Goal: Book appointment/travel/reservation

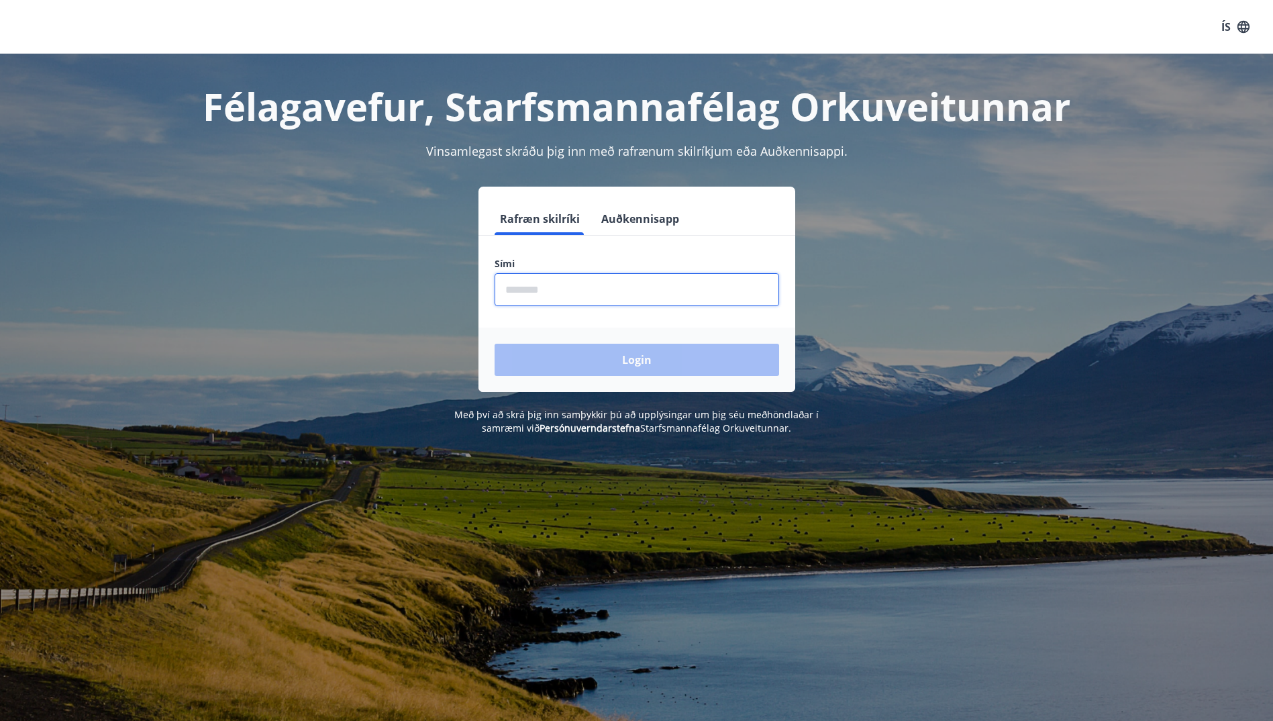
click at [683, 305] on input "phone" at bounding box center [637, 289] width 285 height 33
type input "********"
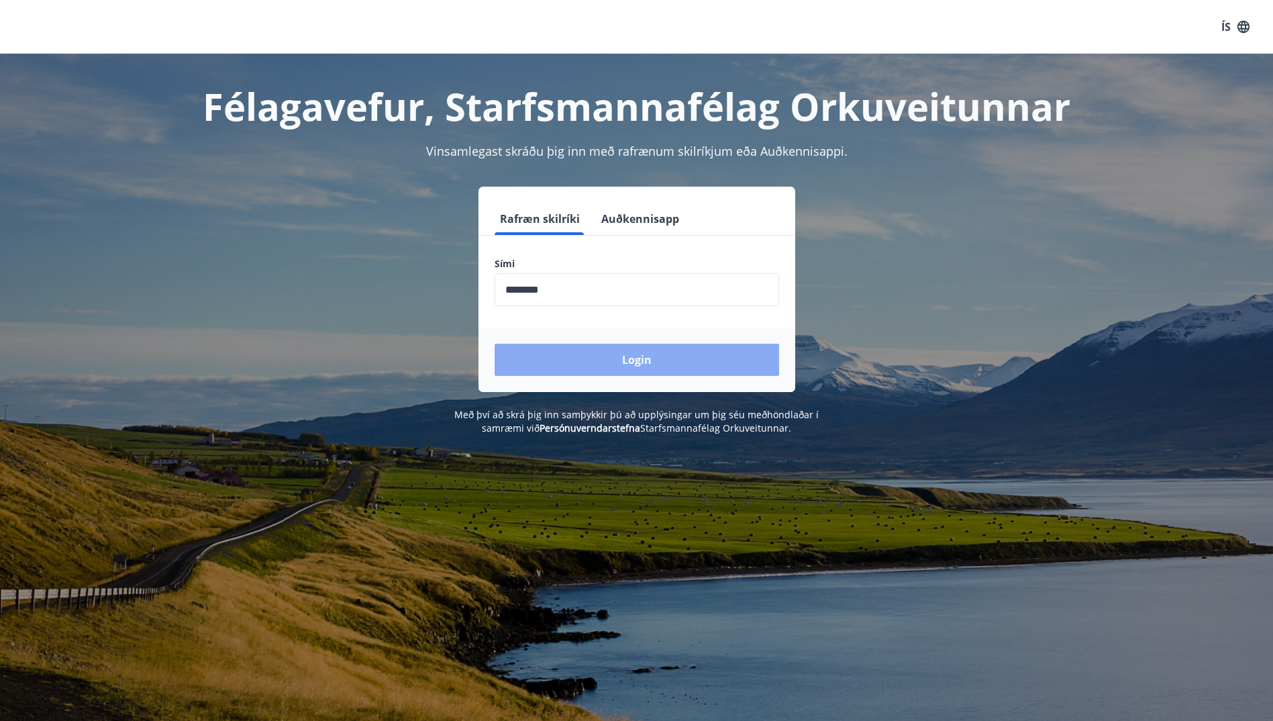
click at [613, 364] on button "Login" at bounding box center [637, 360] width 285 height 32
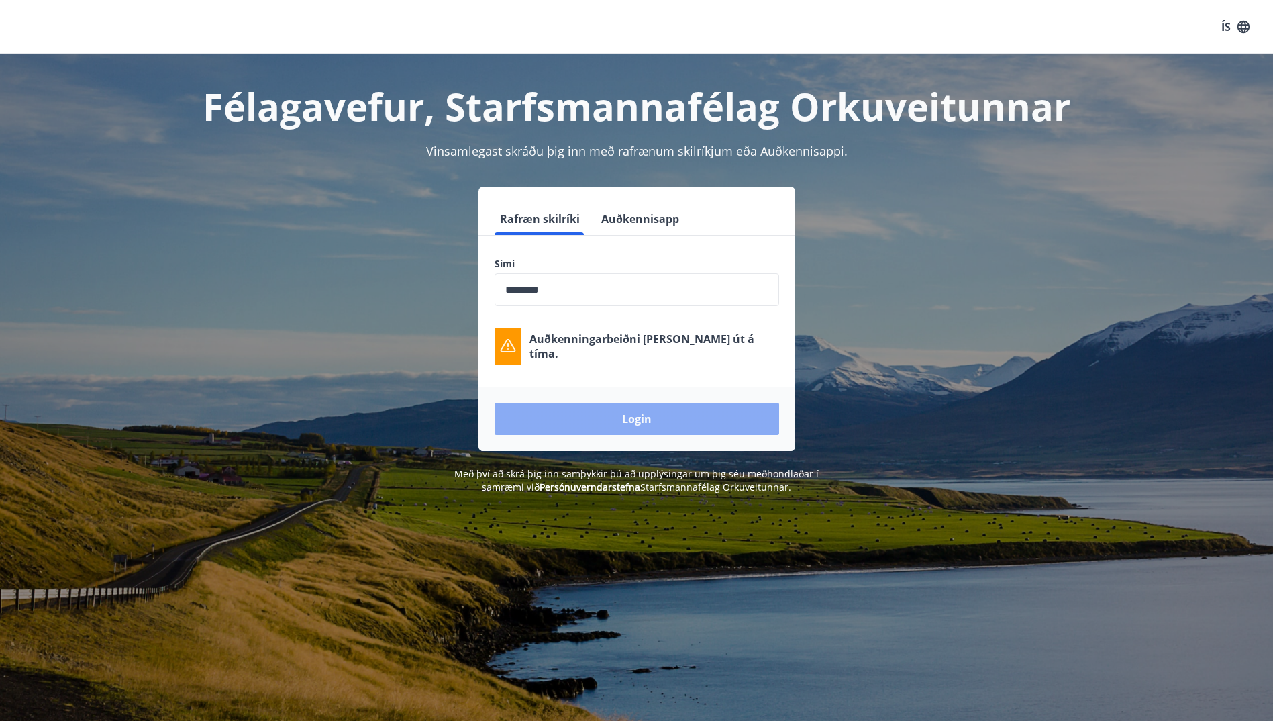
click at [676, 416] on button "Login" at bounding box center [637, 419] width 285 height 32
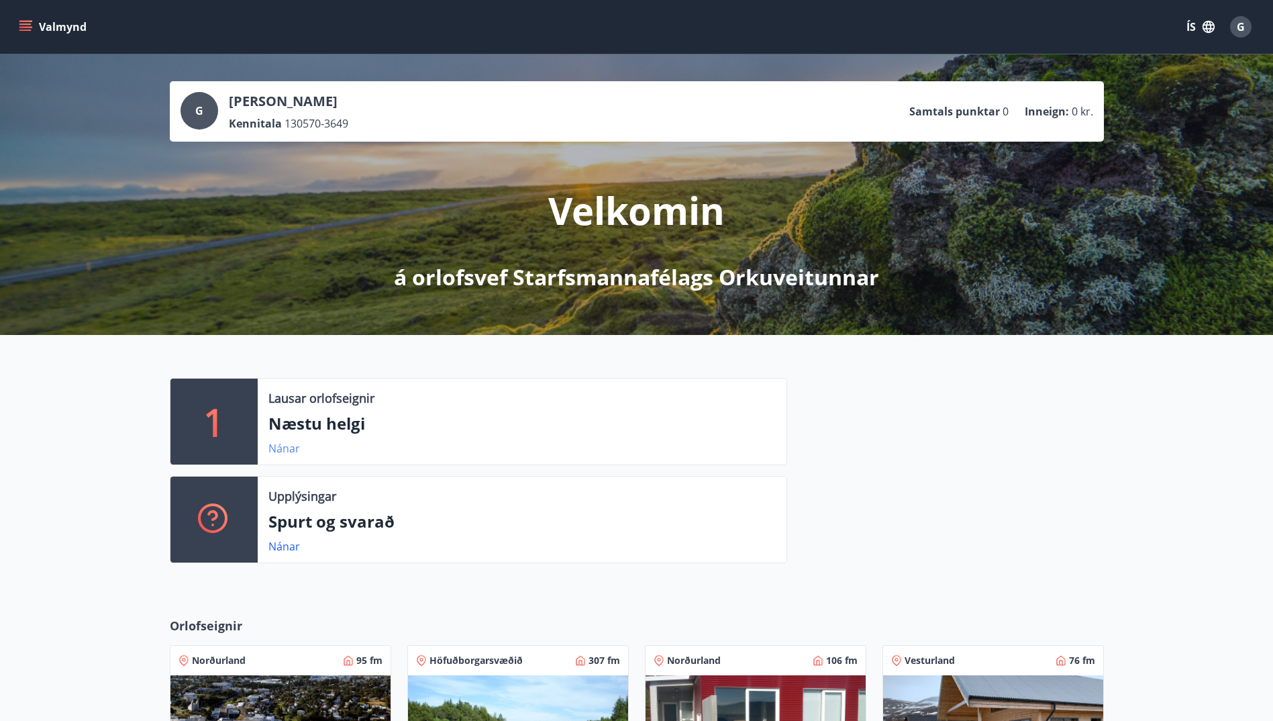
click at [284, 447] on link "Nánar" at bounding box center [284, 448] width 32 height 15
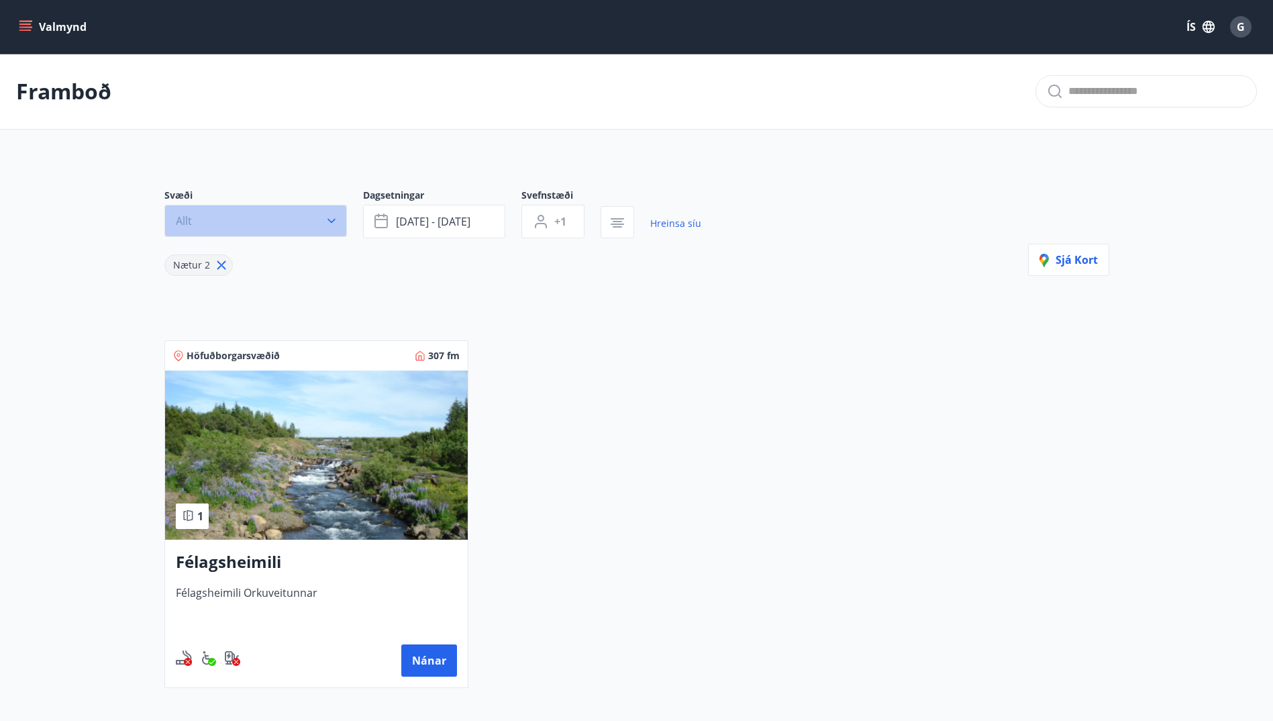
click at [325, 215] on icon "button" at bounding box center [331, 220] width 13 height 13
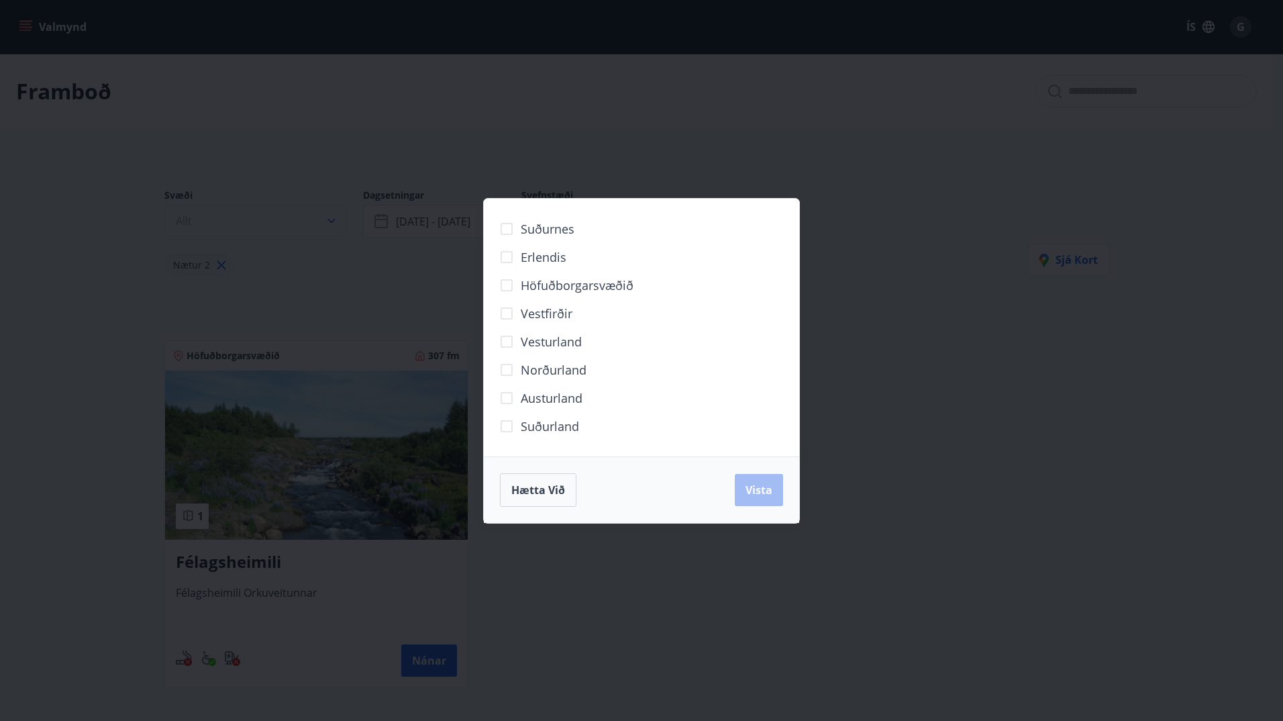
click at [325, 215] on div "Suðurnes Erlendis Höfuðborgarsvæðið Vestfirðir Vesturland Norðurland Austurland…" at bounding box center [641, 360] width 1283 height 721
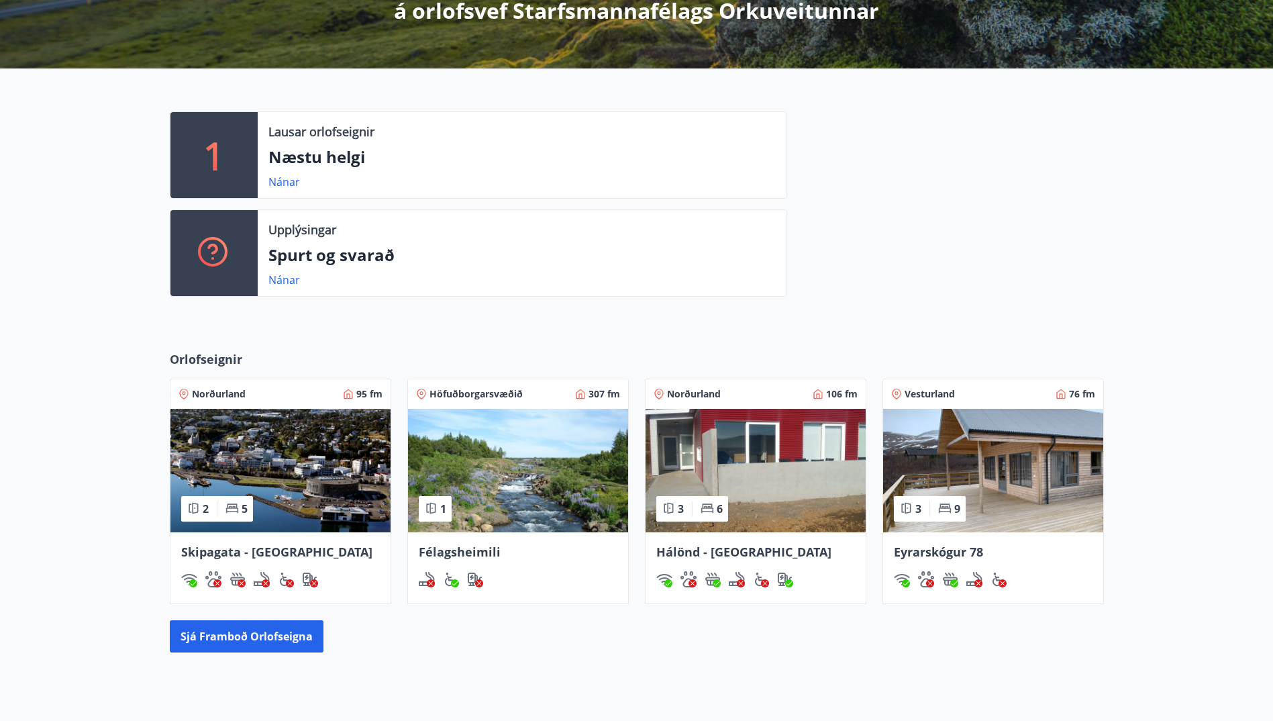
scroll to position [268, 0]
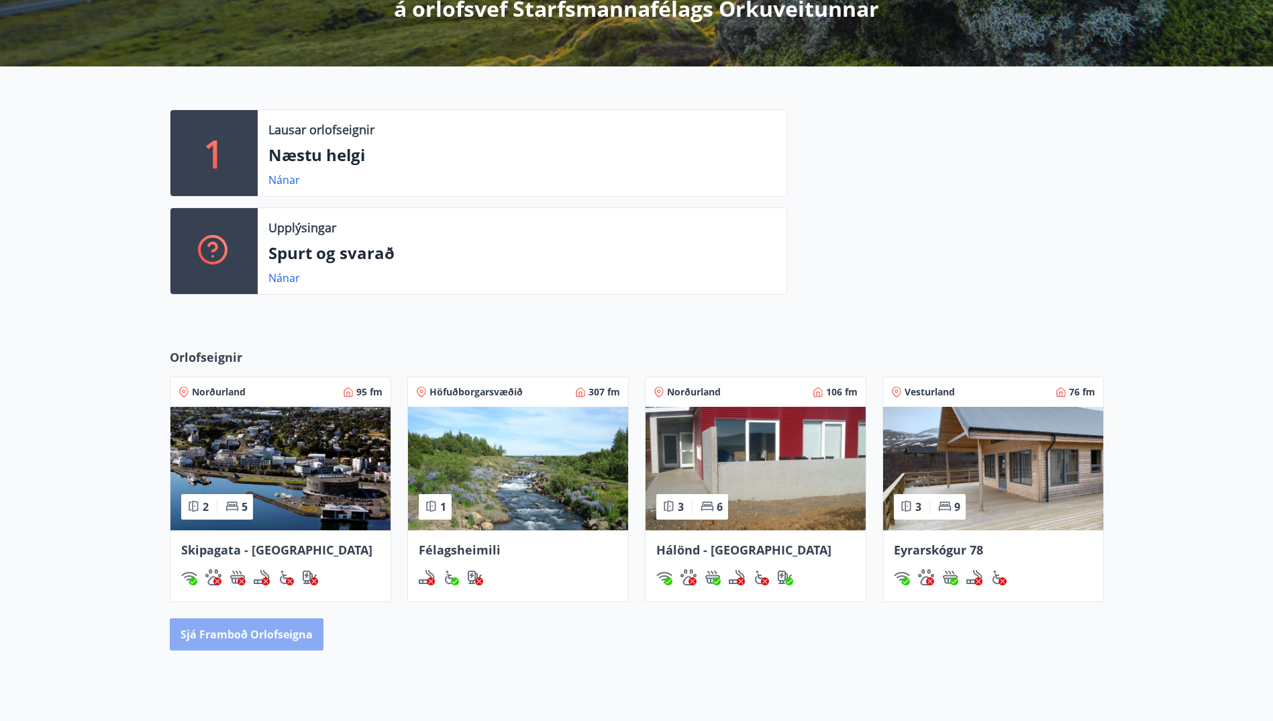
click at [242, 636] on button "Sjá framboð orlofseigna" at bounding box center [247, 634] width 154 height 32
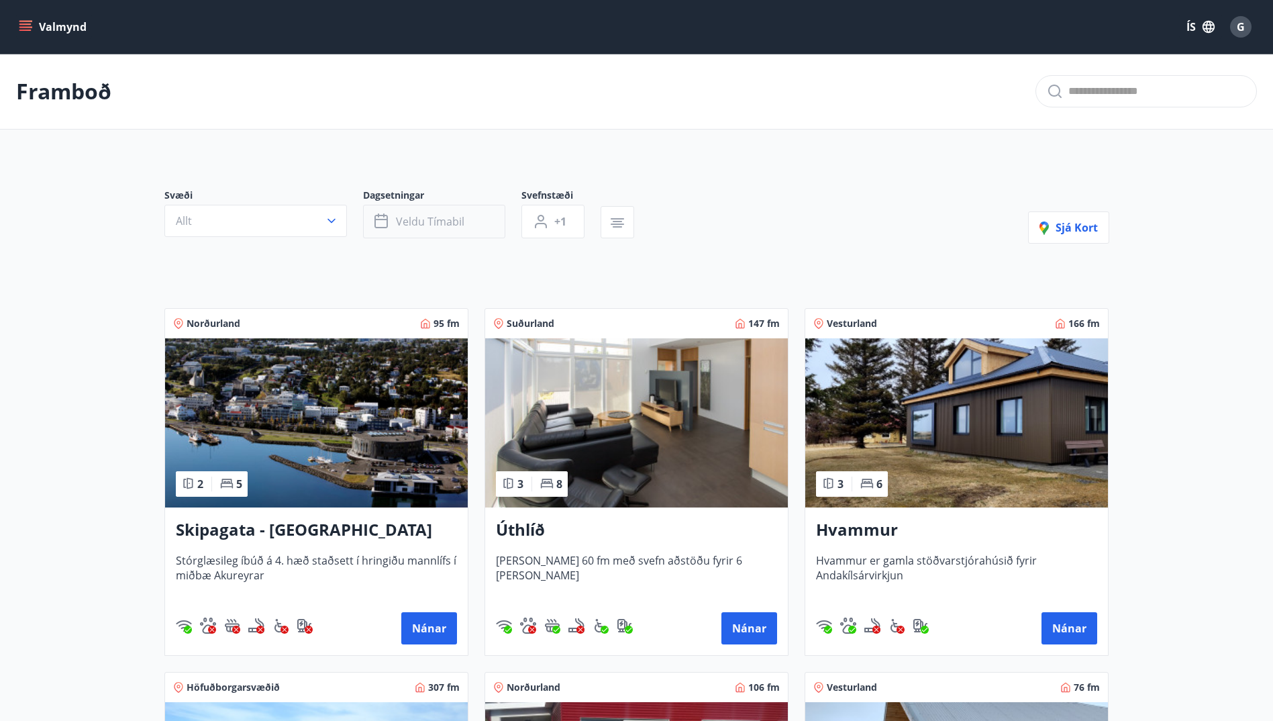
click at [466, 221] on button "Veldu tímabil" at bounding box center [434, 222] width 142 height 34
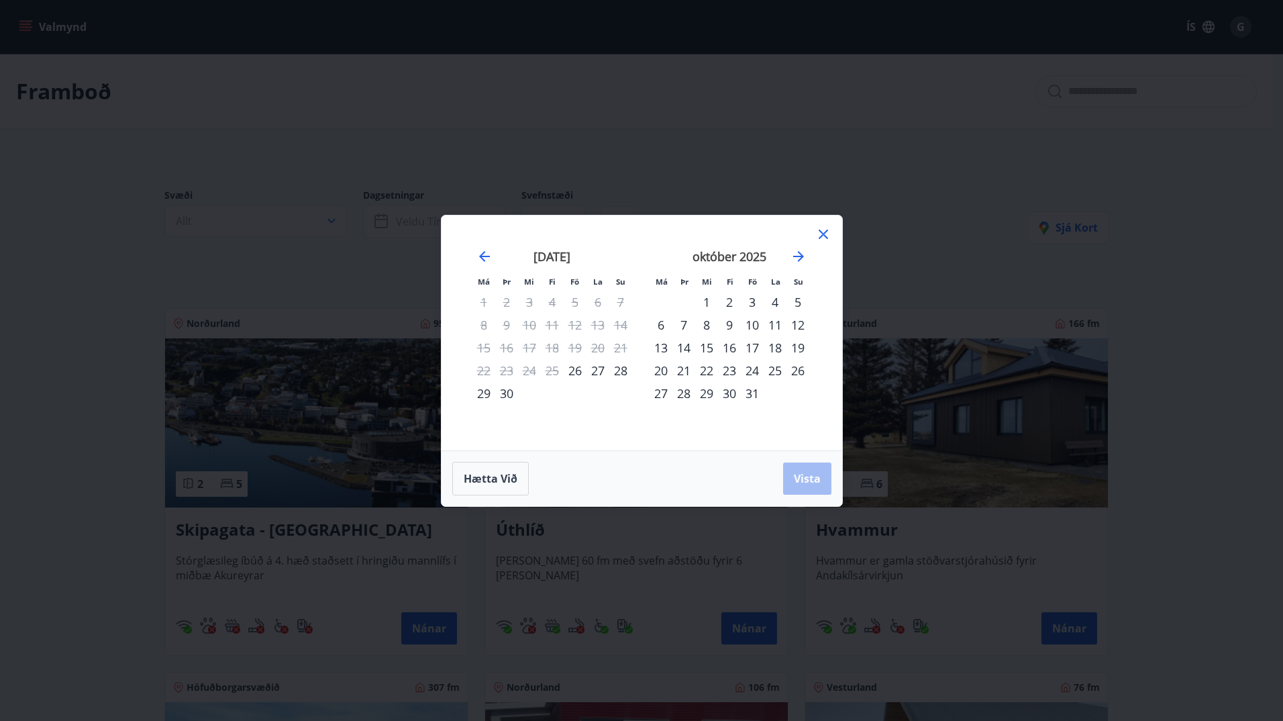
click at [707, 304] on div "1" at bounding box center [706, 302] width 23 height 23
click at [795, 258] on icon "Move forward to switch to the next month." at bounding box center [799, 256] width 16 height 16
click at [797, 391] on div "30" at bounding box center [798, 393] width 23 height 23
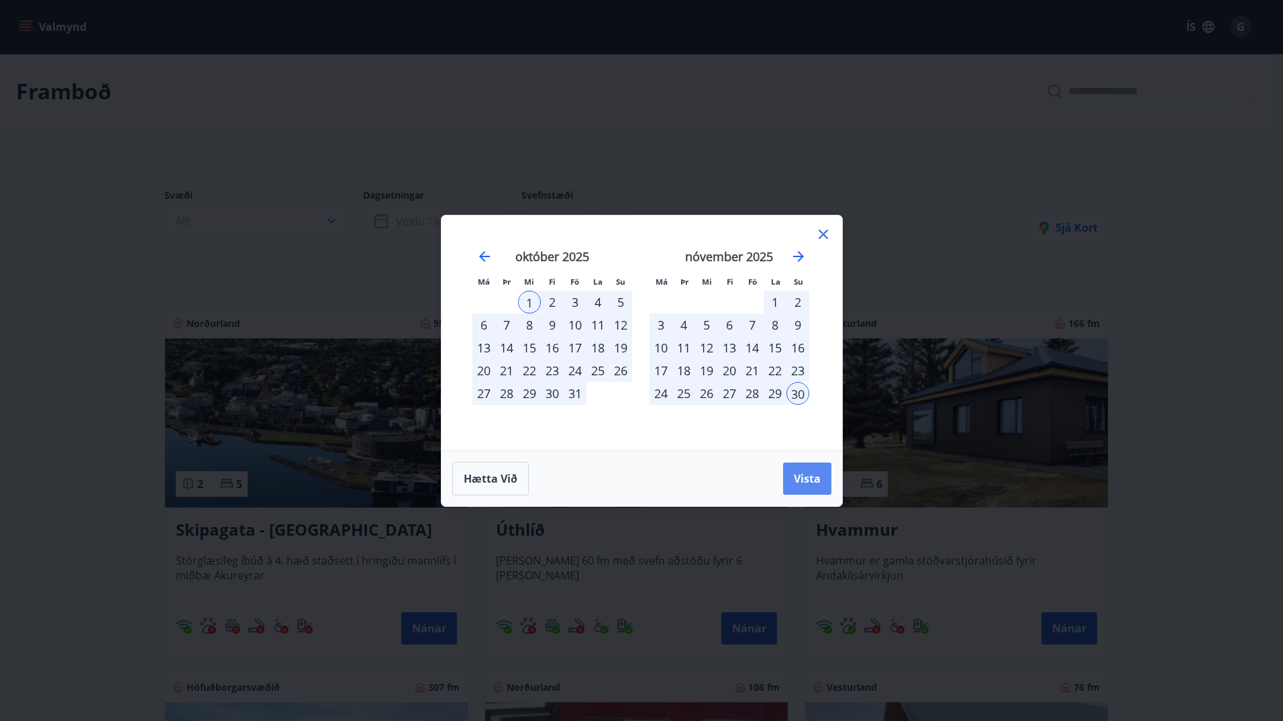
click at [810, 485] on span "Vista" at bounding box center [807, 478] width 27 height 15
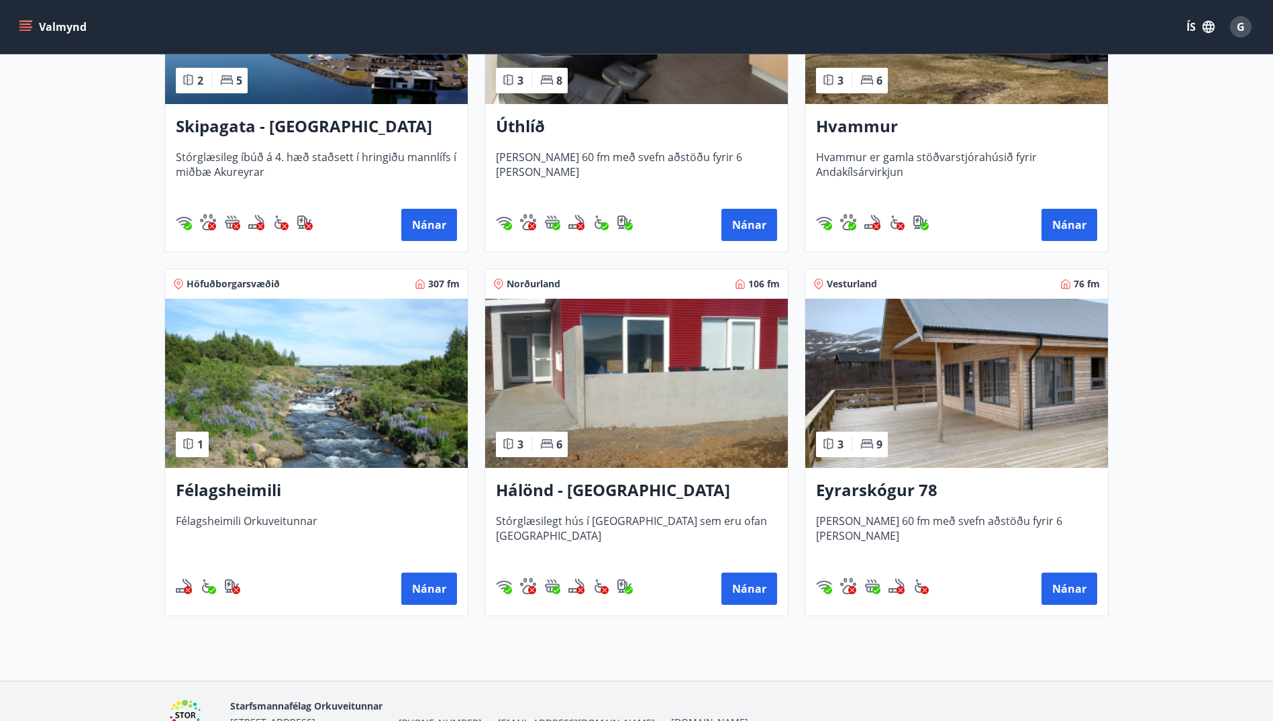
scroll to position [207, 0]
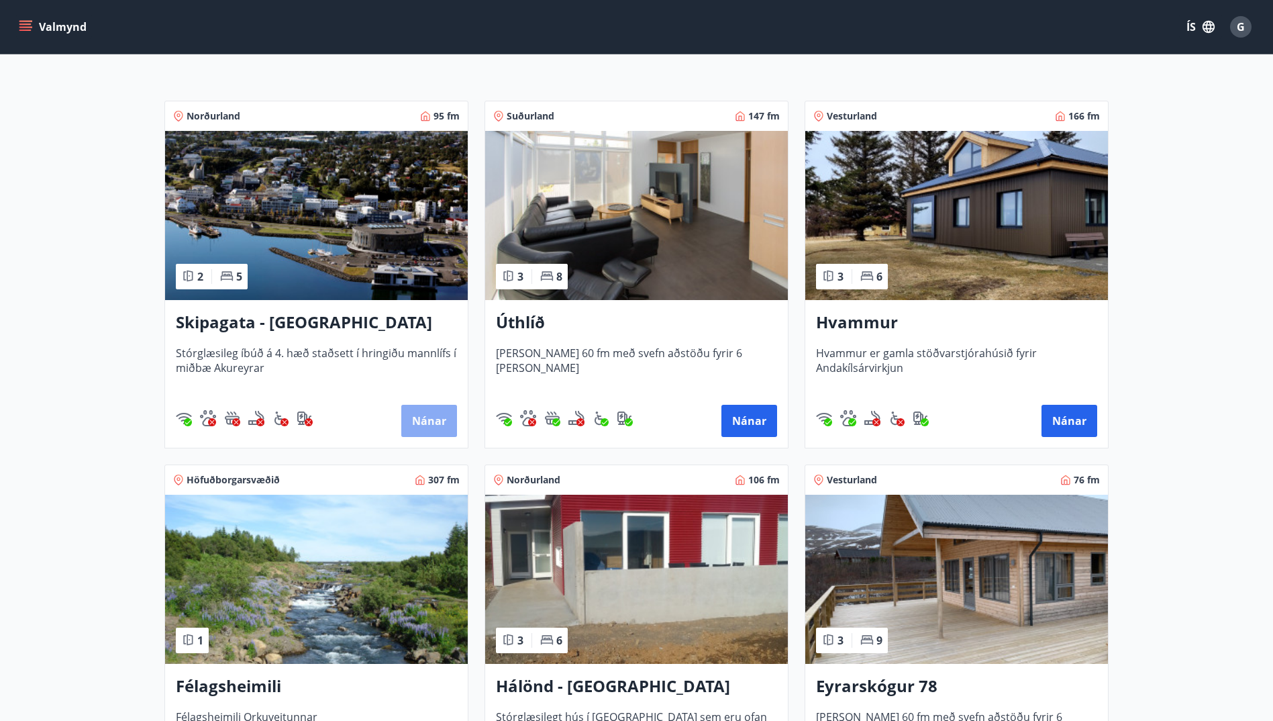
click at [440, 421] on button "Nánar" at bounding box center [429, 421] width 56 height 32
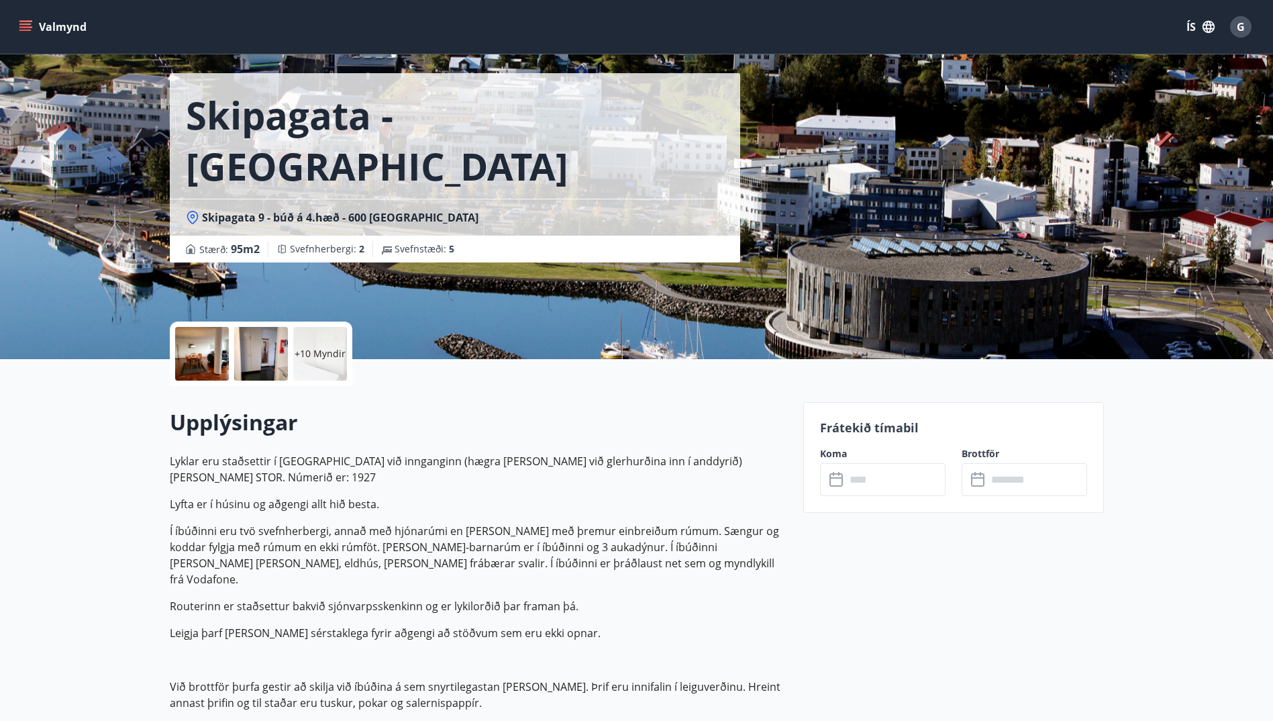
scroll to position [67, 0]
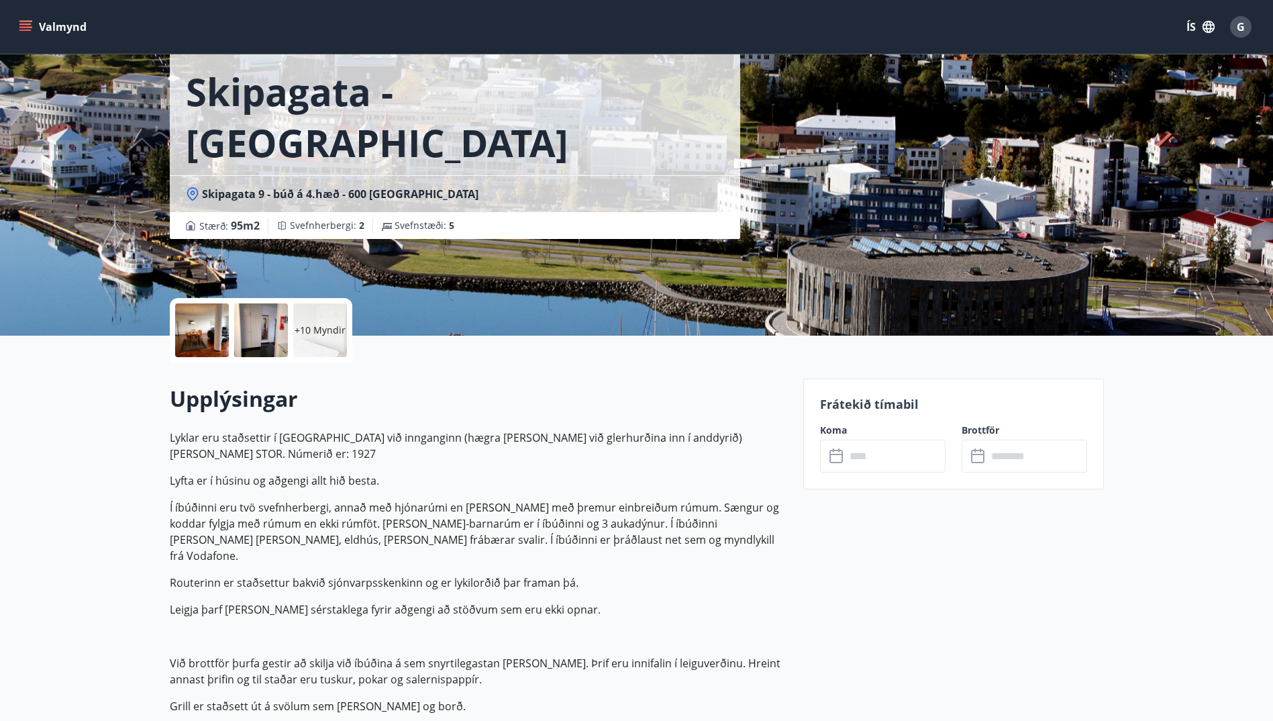
click at [836, 456] on icon at bounding box center [838, 456] width 16 height 16
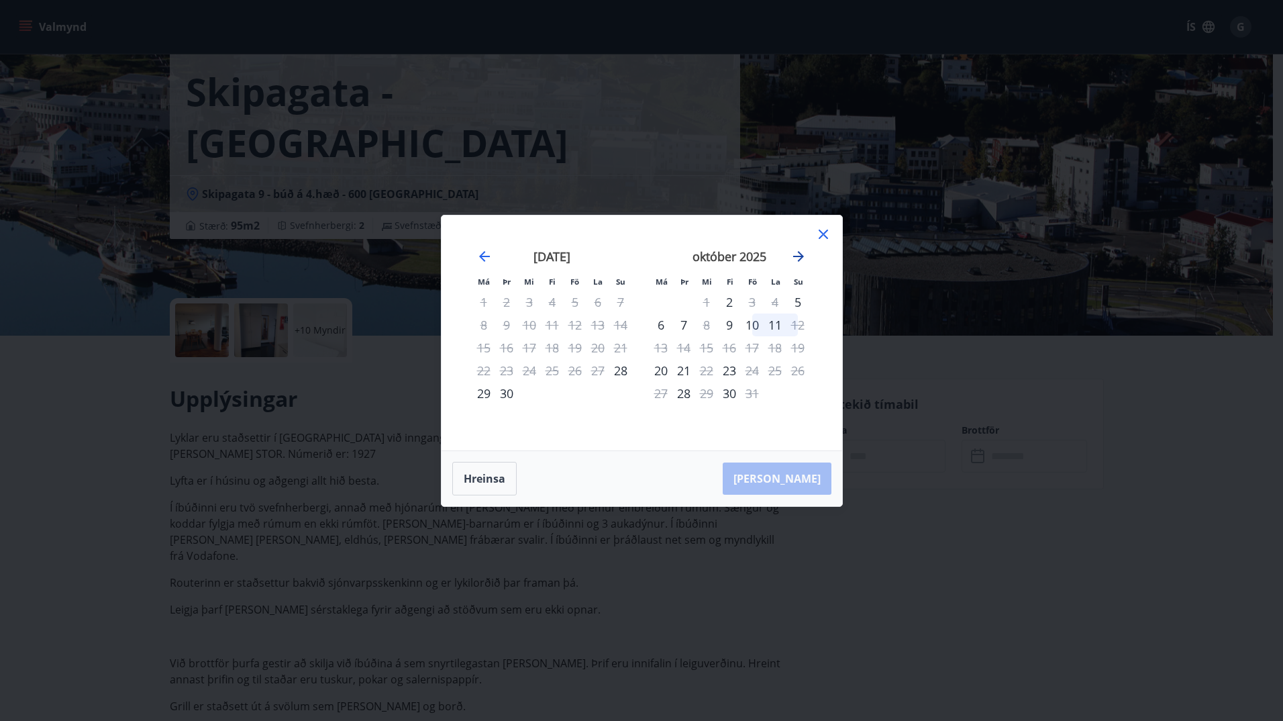
click at [791, 252] on icon "Move forward to switch to the next month." at bounding box center [799, 256] width 16 height 16
click at [756, 348] on div "14" at bounding box center [752, 347] width 23 height 23
click at [758, 350] on div "14" at bounding box center [752, 347] width 23 height 23
click at [726, 368] on div "20" at bounding box center [729, 370] width 23 height 23
click at [725, 368] on div "20" at bounding box center [729, 370] width 23 height 23
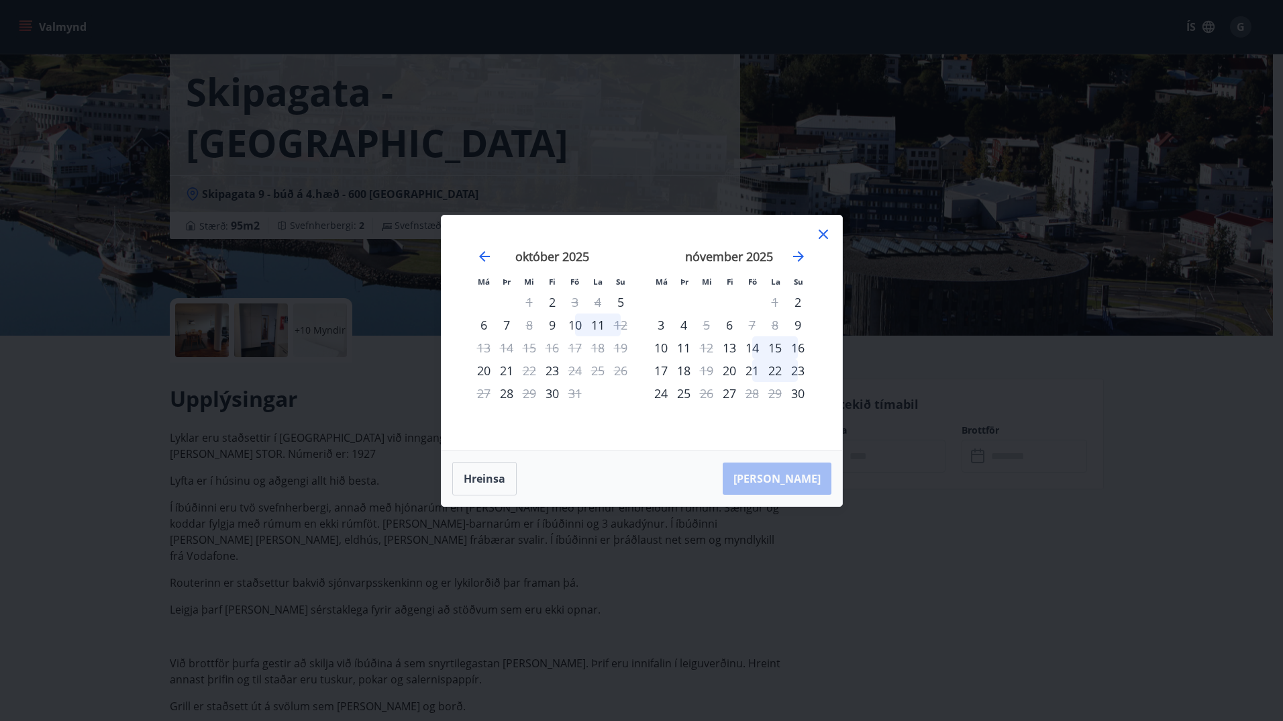
click at [749, 368] on div "21" at bounding box center [752, 370] width 23 height 23
click at [734, 372] on div "20" at bounding box center [729, 370] width 23 height 23
click at [470, 479] on button "Hreinsa" at bounding box center [484, 479] width 64 height 34
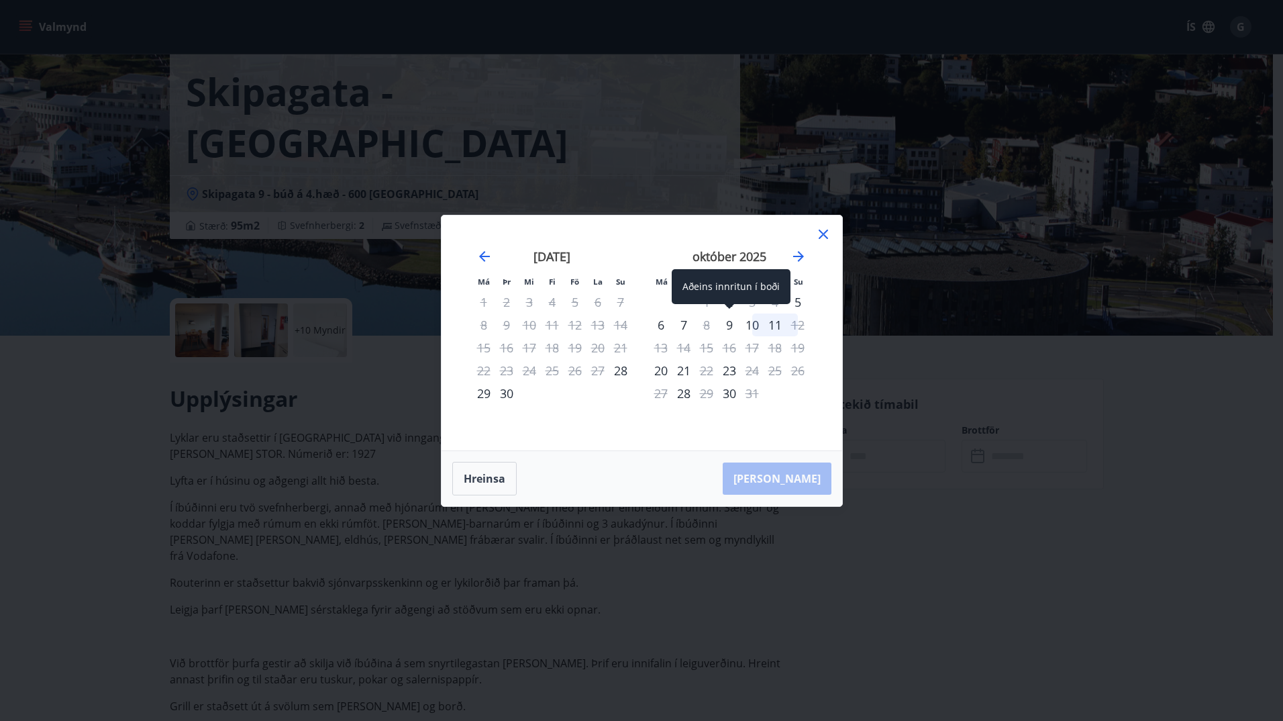
click at [730, 321] on div "9" at bounding box center [729, 324] width 23 height 23
click at [797, 320] on div "12" at bounding box center [798, 324] width 23 height 23
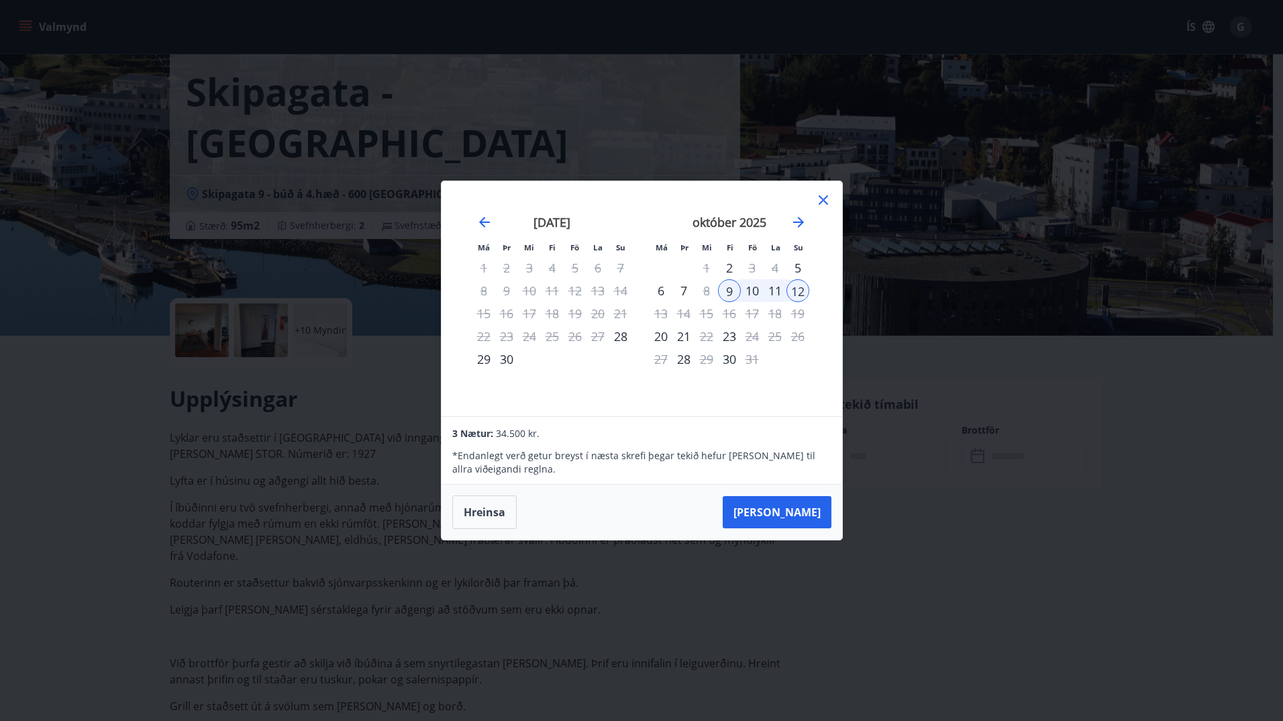
click at [821, 203] on icon at bounding box center [823, 200] width 16 height 16
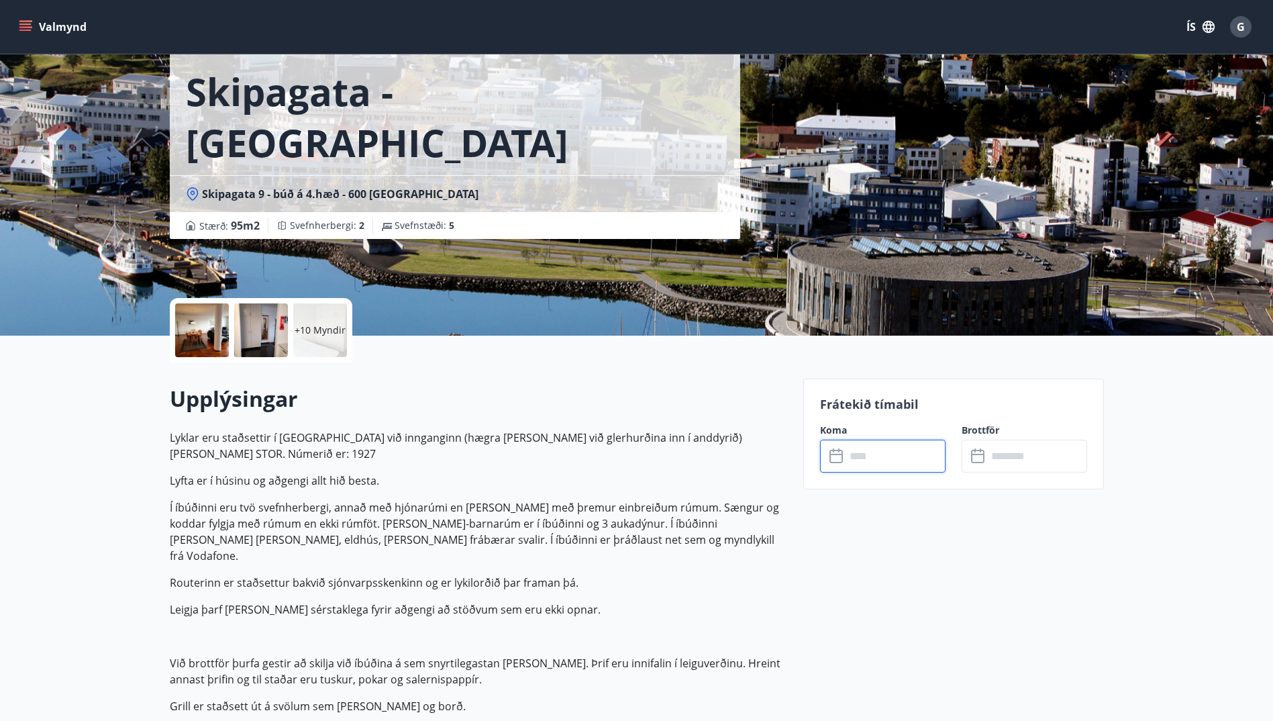
click at [850, 449] on input "text" at bounding box center [896, 456] width 100 height 33
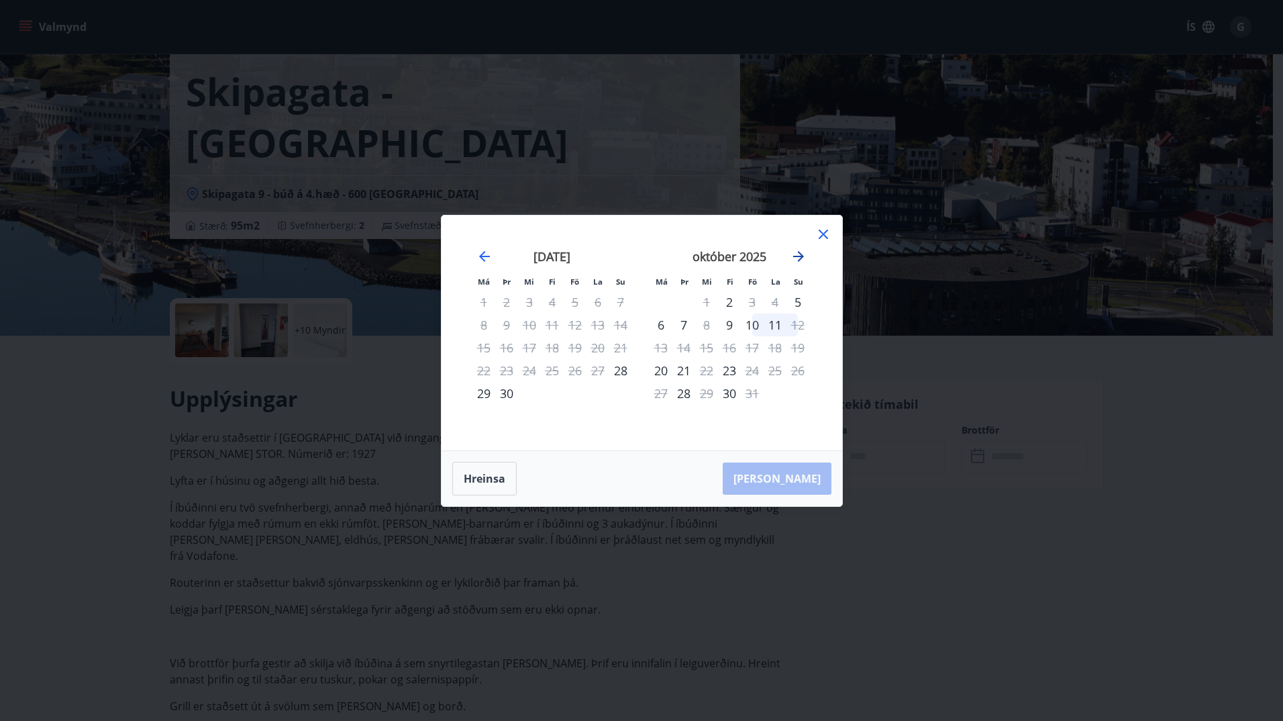
click at [801, 252] on icon "Move forward to switch to the next month." at bounding box center [799, 256] width 16 height 16
click at [829, 240] on icon at bounding box center [823, 234] width 16 height 16
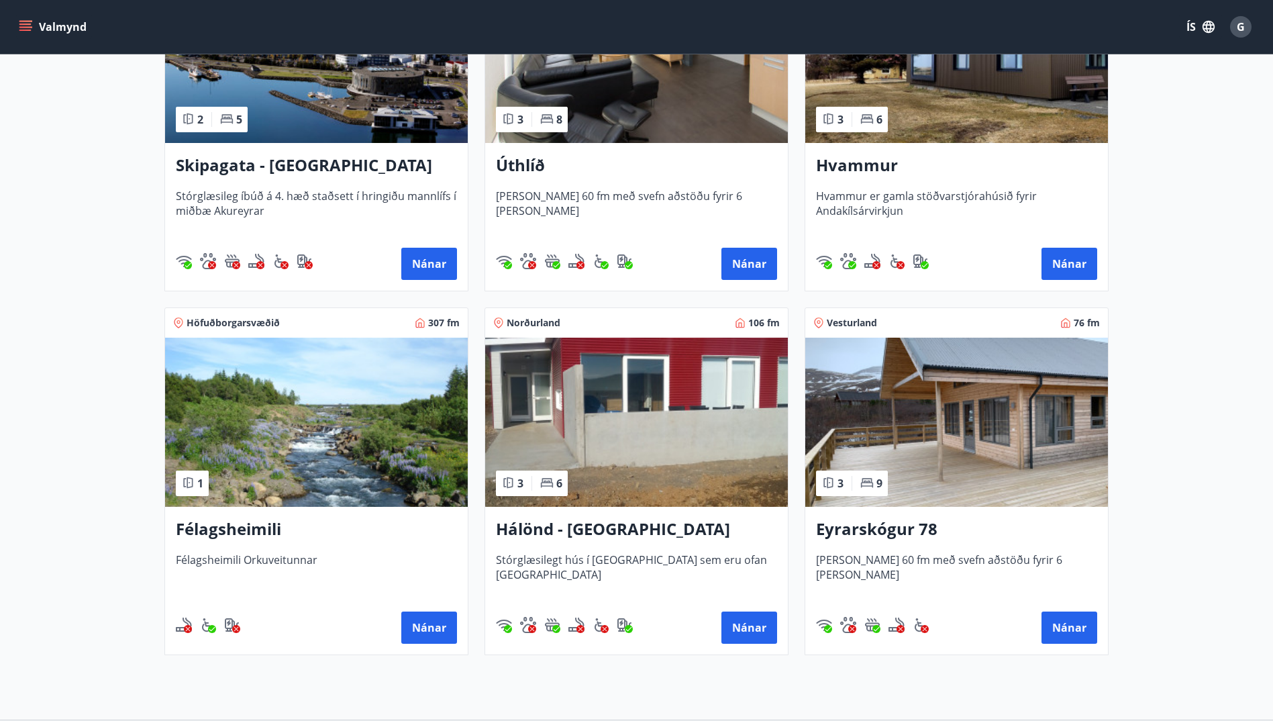
scroll to position [342, 0]
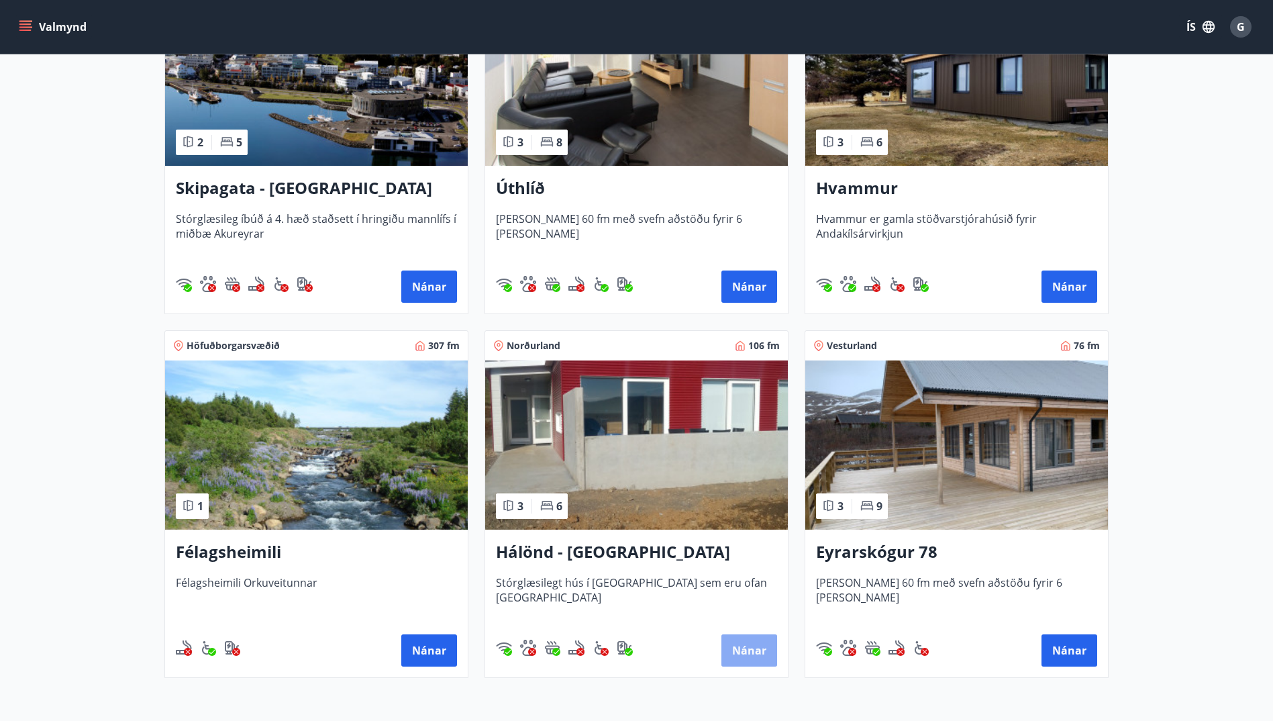
click at [735, 643] on button "Nánar" at bounding box center [749, 650] width 56 height 32
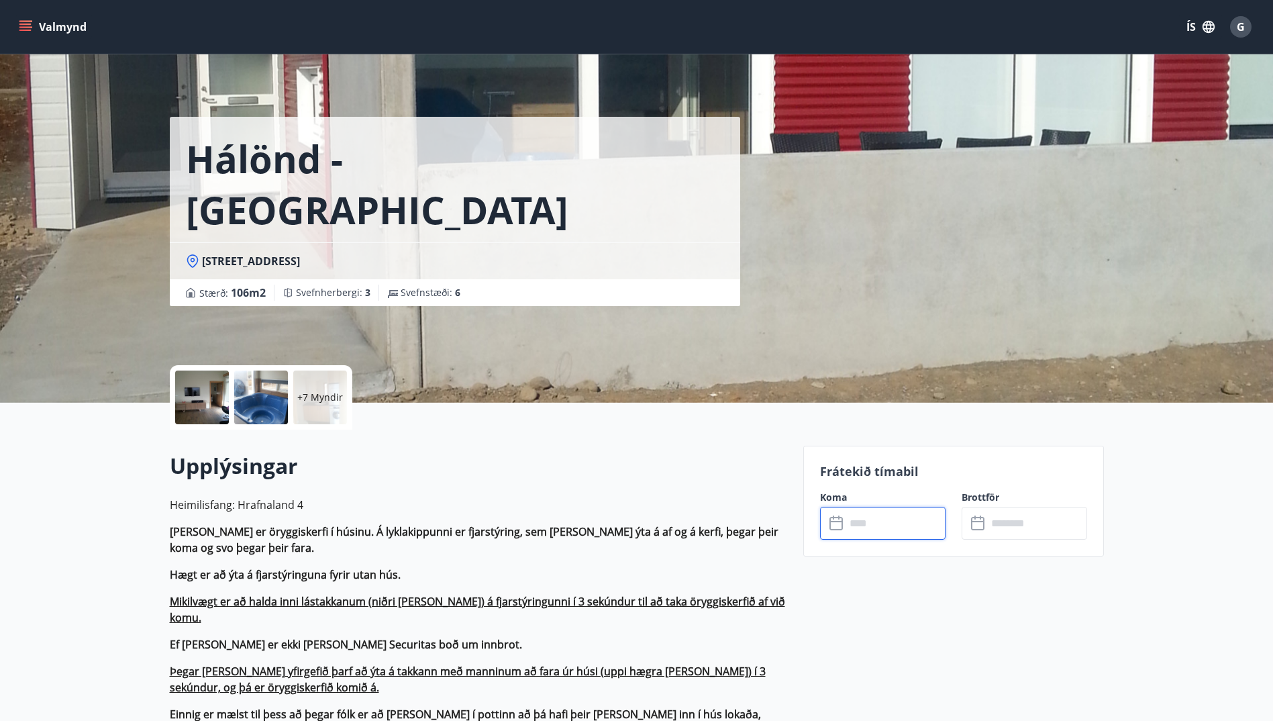
click at [851, 529] on input "text" at bounding box center [896, 523] width 100 height 33
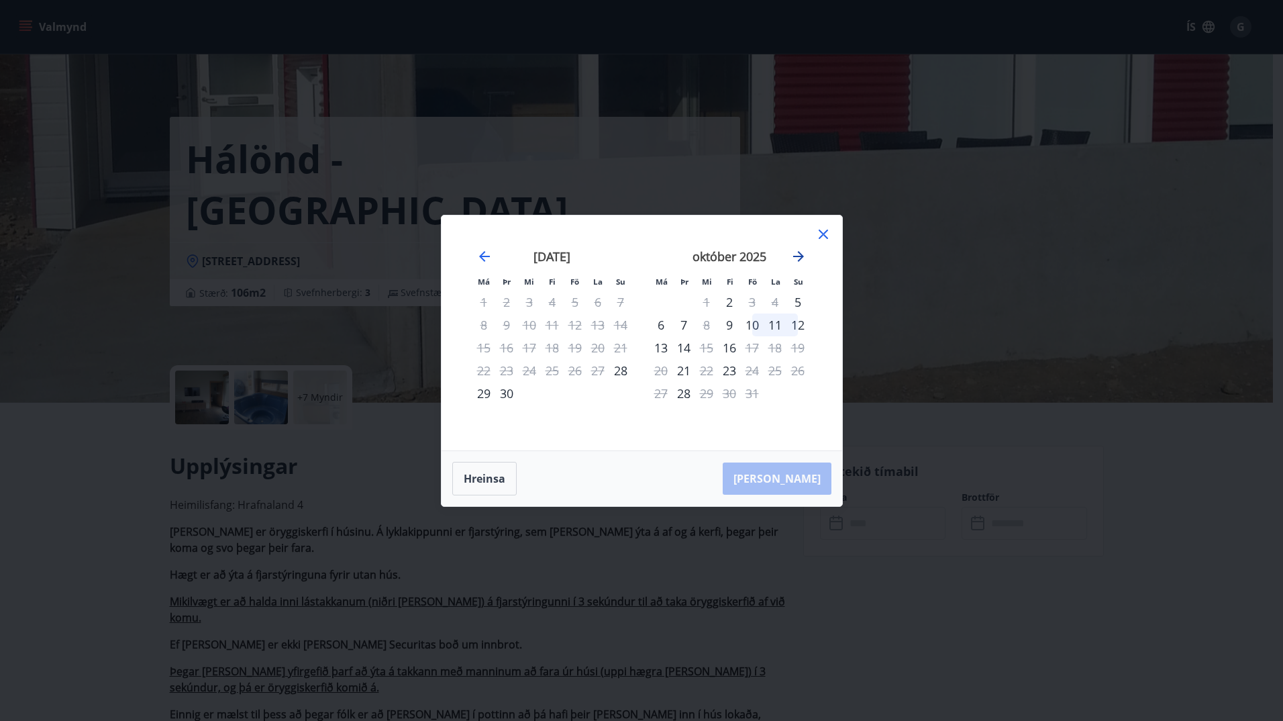
click at [802, 257] on icon "Move forward to switch to the next month." at bounding box center [798, 256] width 11 height 11
click at [820, 245] on div at bounding box center [823, 236] width 16 height 20
click at [822, 240] on icon at bounding box center [823, 234] width 16 height 16
